Goal: Contribute content

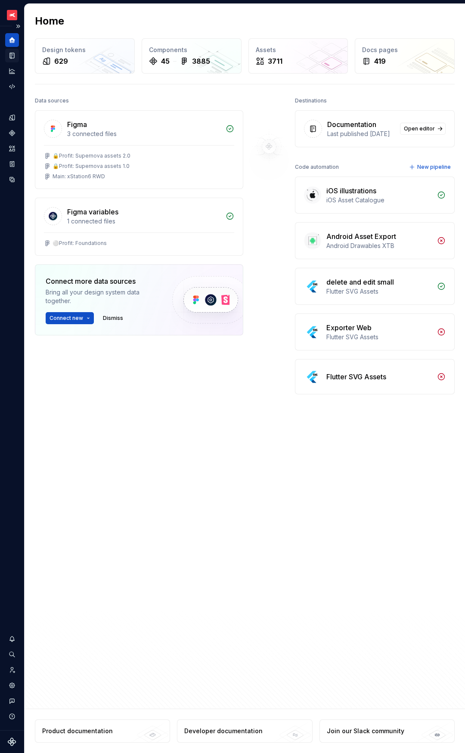
click at [12, 54] on icon "Documentation" at bounding box center [12, 55] width 3 height 5
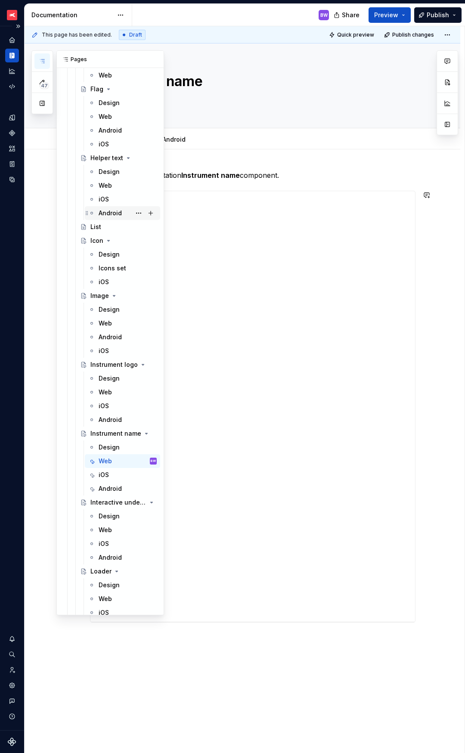
scroll to position [2912, 0]
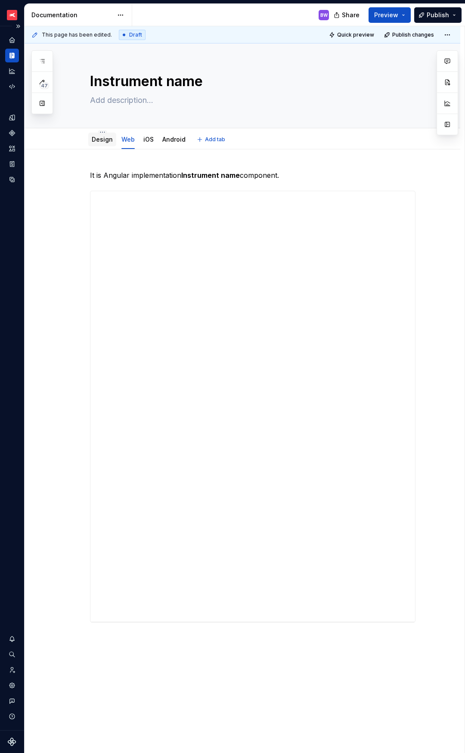
click at [96, 143] on div "Design" at bounding box center [102, 139] width 21 height 9
click at [101, 142] on link "Design" at bounding box center [102, 139] width 21 height 7
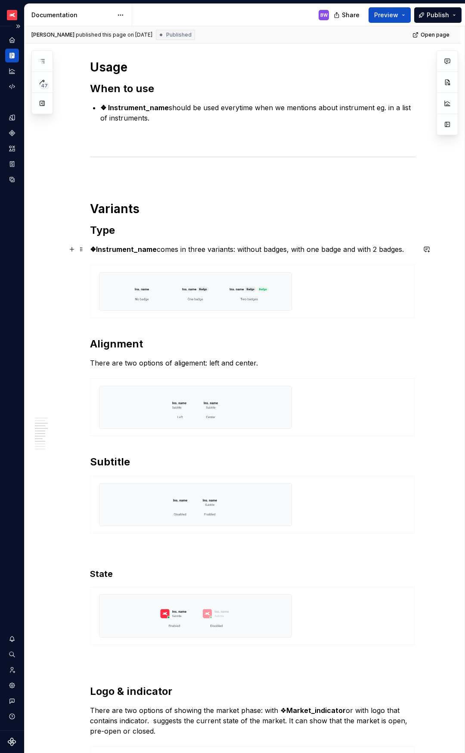
scroll to position [303, 0]
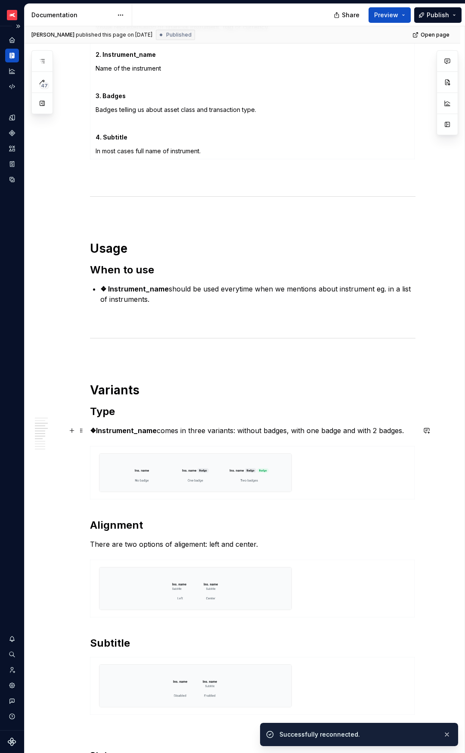
type textarea "*"
